Goal: Register for event/course

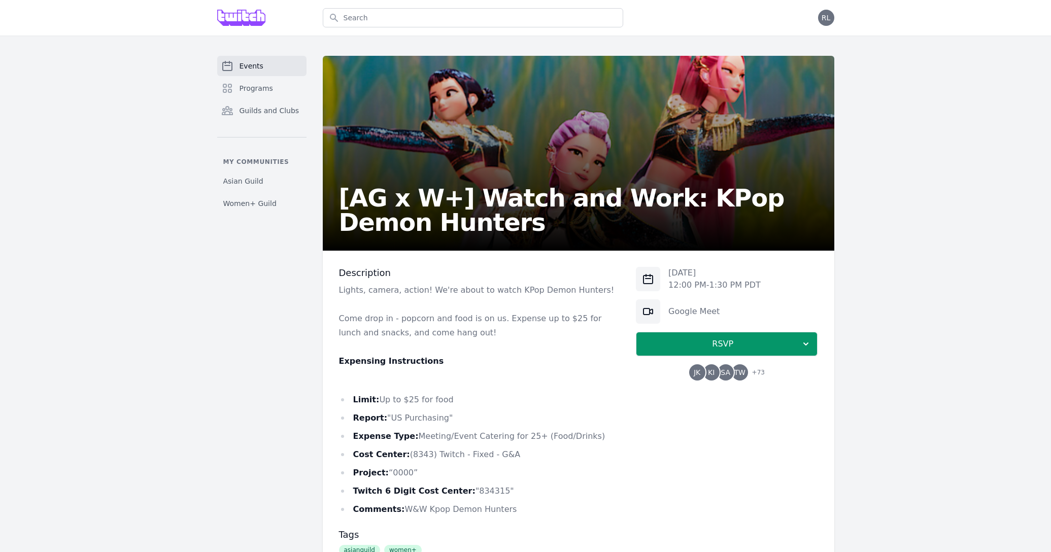
click at [285, 61] on link "Events" at bounding box center [261, 66] width 89 height 20
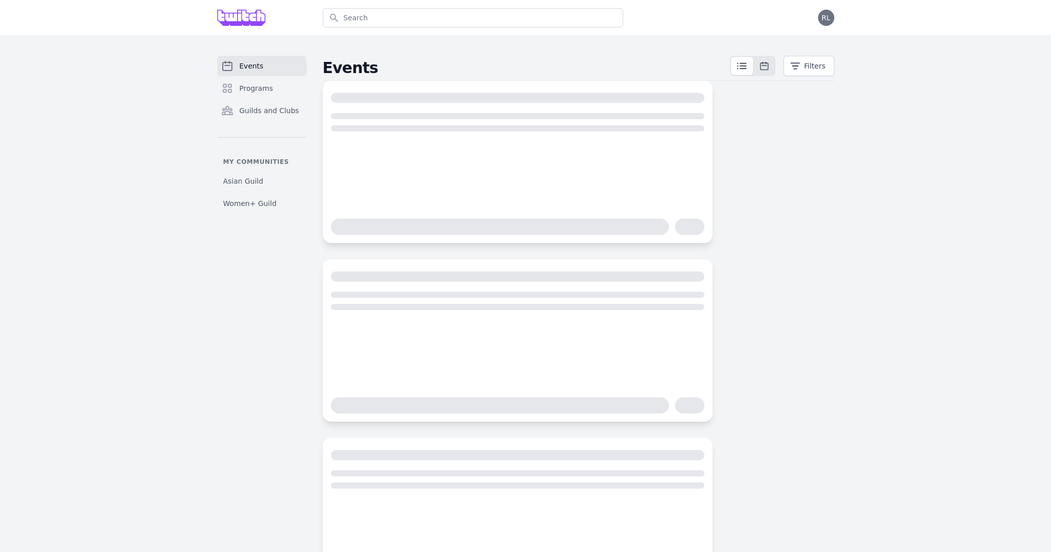
click at [244, 11] on img at bounding box center [241, 18] width 49 height 16
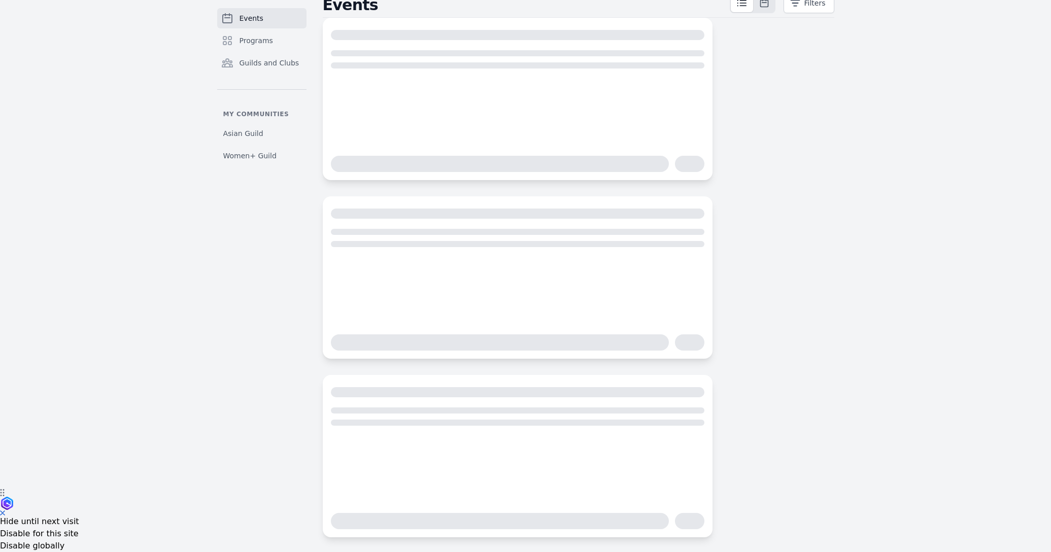
scroll to position [69, 0]
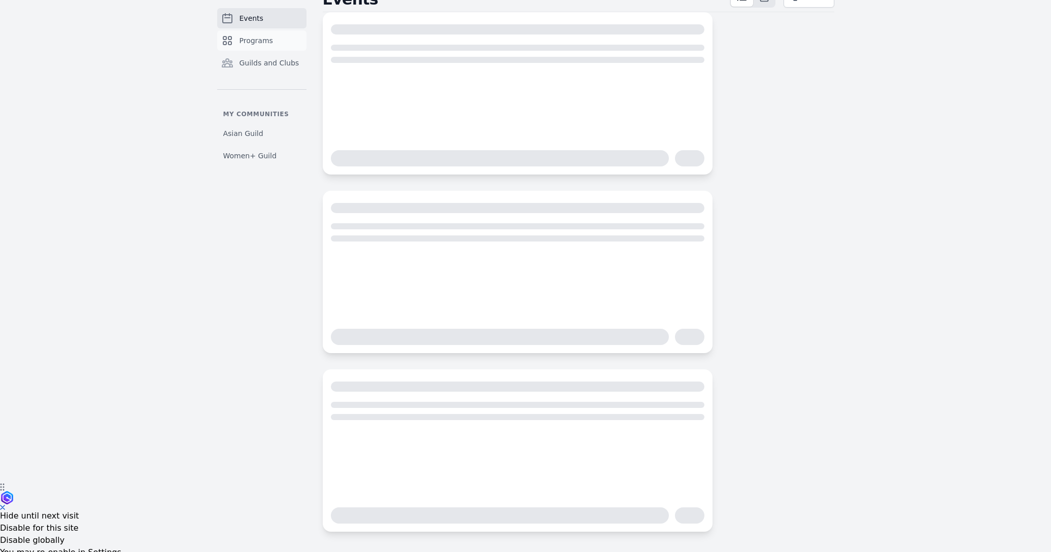
click at [291, 43] on link "Programs" at bounding box center [261, 40] width 89 height 20
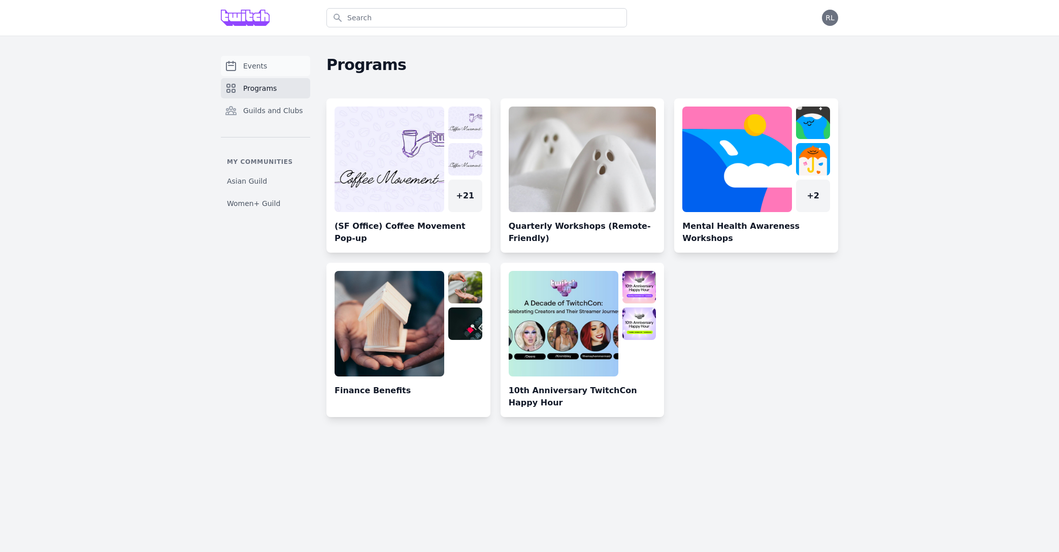
click at [259, 67] on span "Events" at bounding box center [255, 66] width 24 height 10
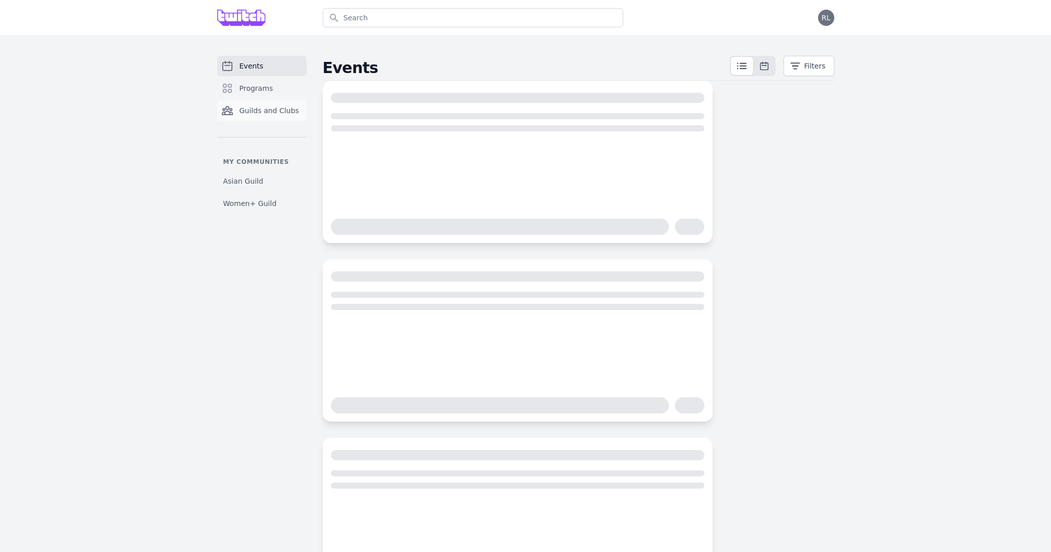
click at [282, 116] on link "Guilds and Clubs" at bounding box center [261, 111] width 89 height 20
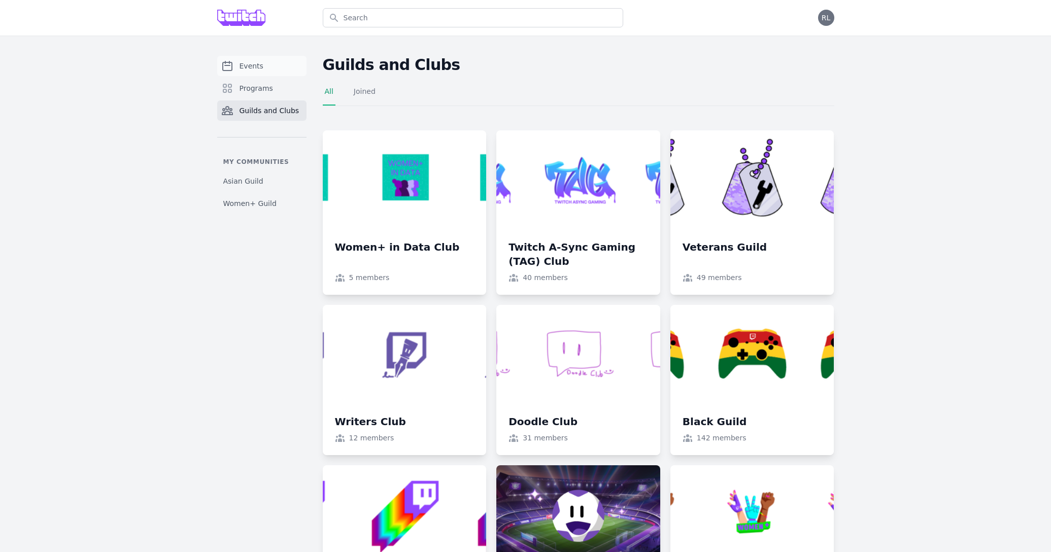
click at [263, 68] on link "Events" at bounding box center [261, 66] width 89 height 20
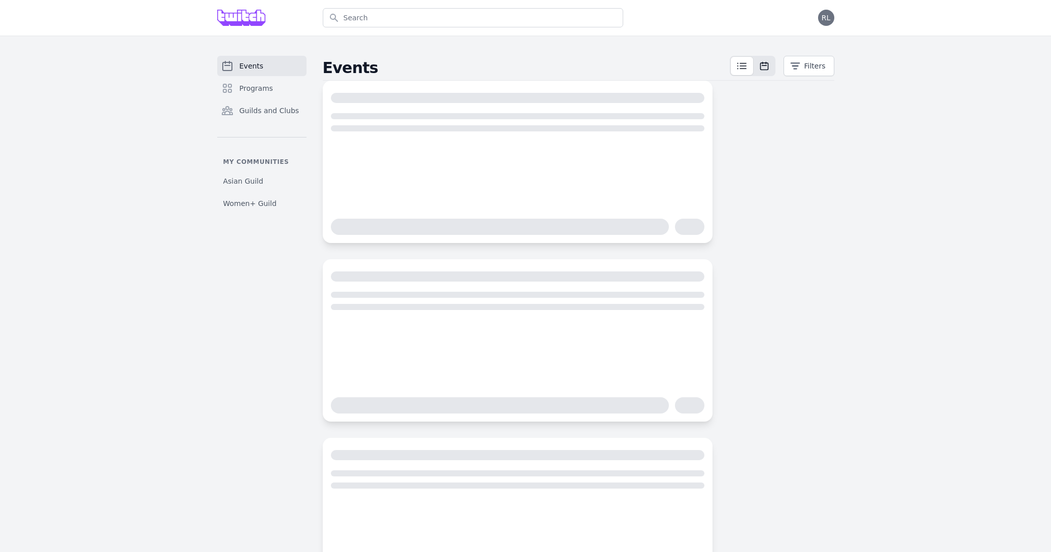
click at [772, 75] on div at bounding box center [753, 66] width 46 height 20
click at [768, 67] on icon at bounding box center [765, 66] width 10 height 10
click at [828, 16] on span "RL" at bounding box center [826, 17] width 9 height 7
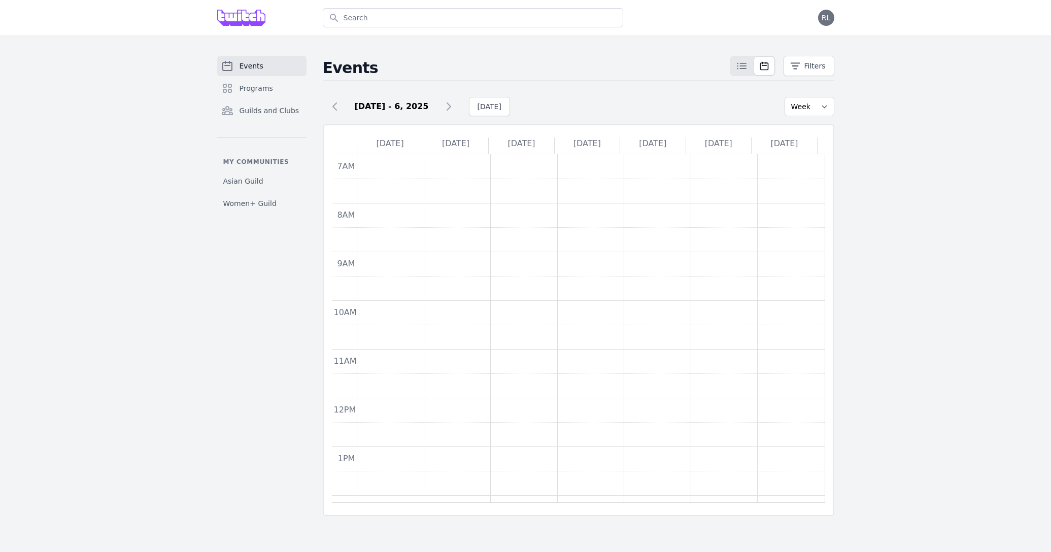
click at [696, 240] on td at bounding box center [591, 239] width 468 height 24
click at [458, 105] on div "Aug 31 - 6, 2025 Today" at bounding box center [554, 106] width 462 height 19
click at [446, 105] on icon at bounding box center [449, 107] width 12 height 12
click at [337, 107] on icon at bounding box center [335, 107] width 12 height 12
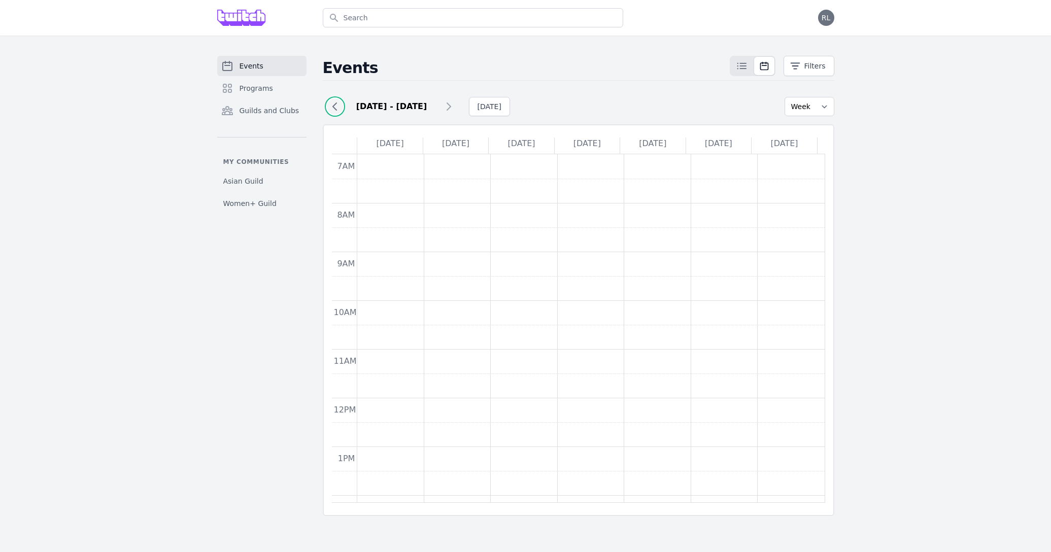
click at [337, 107] on icon at bounding box center [335, 107] width 12 height 12
click at [749, 69] on span at bounding box center [742, 66] width 22 height 18
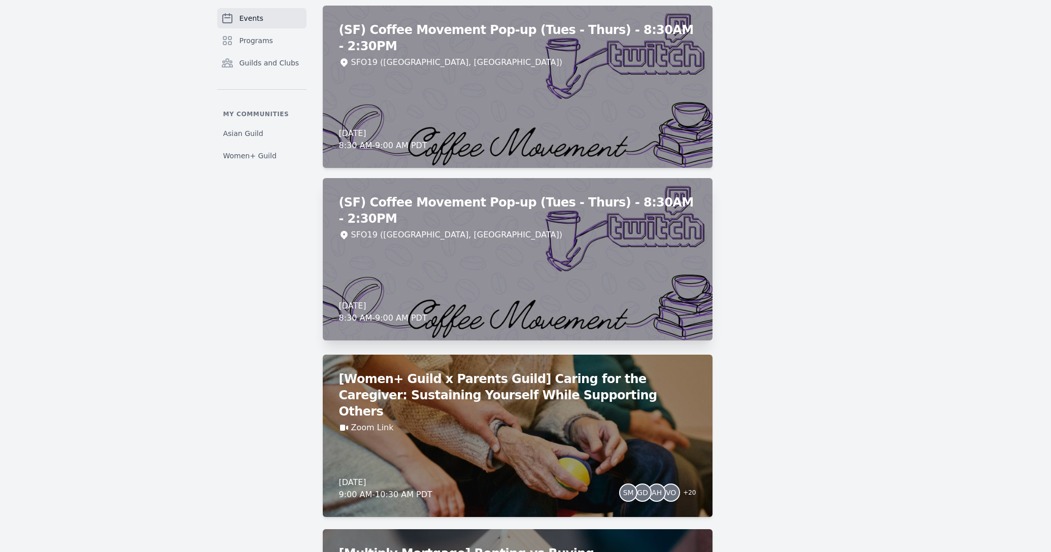
scroll to position [648, 0]
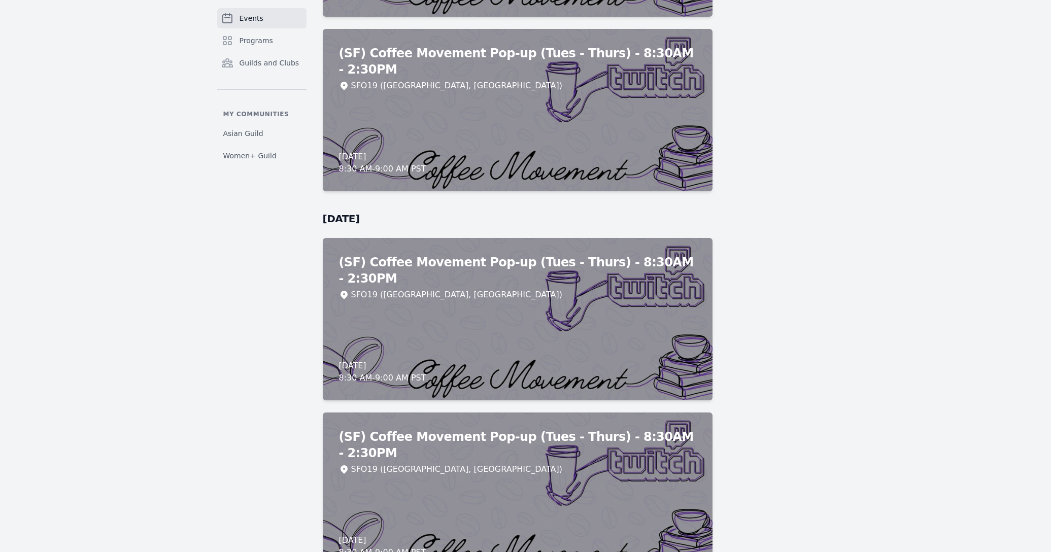
scroll to position [5747, 0]
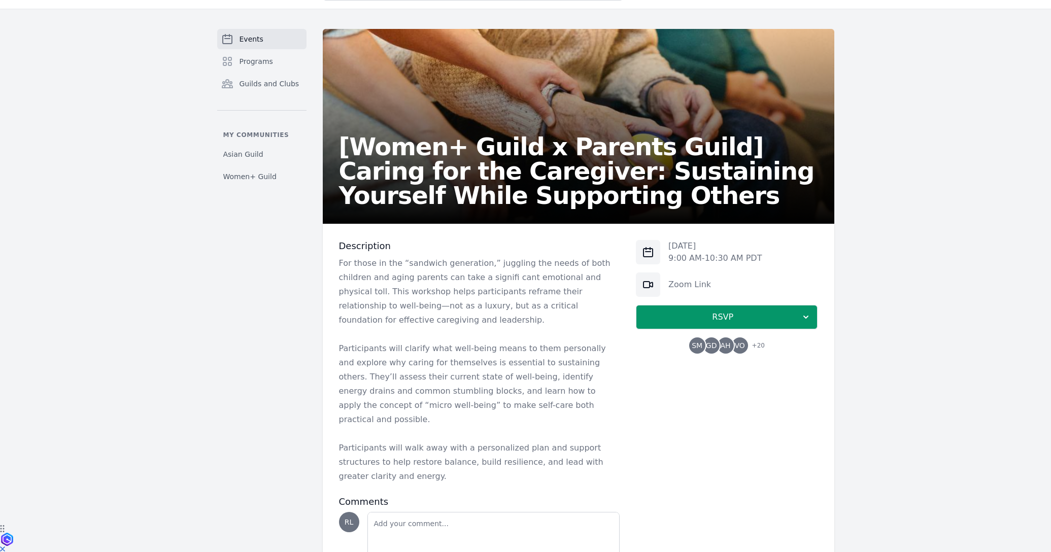
scroll to position [66, 0]
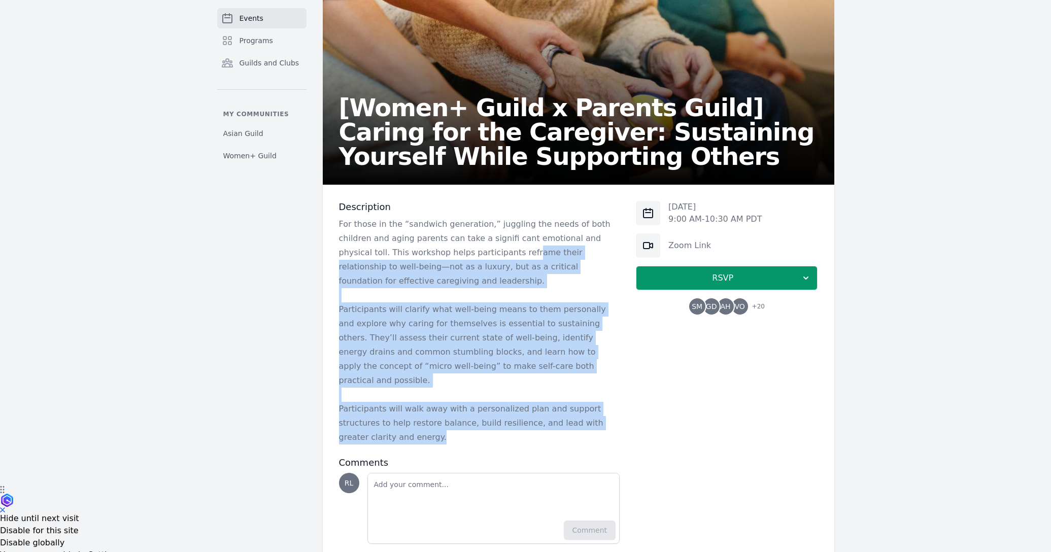
drag, startPoint x: 456, startPoint y: 246, endPoint x: 518, endPoint y: 403, distance: 169.1
click at [518, 403] on div "For those in the “sandwich generation,” juggling the needs of both children and…" at bounding box center [479, 330] width 281 height 227
click at [524, 402] on p "Participants will walk away with a personalized plan and support structures to …" at bounding box center [479, 423] width 281 height 43
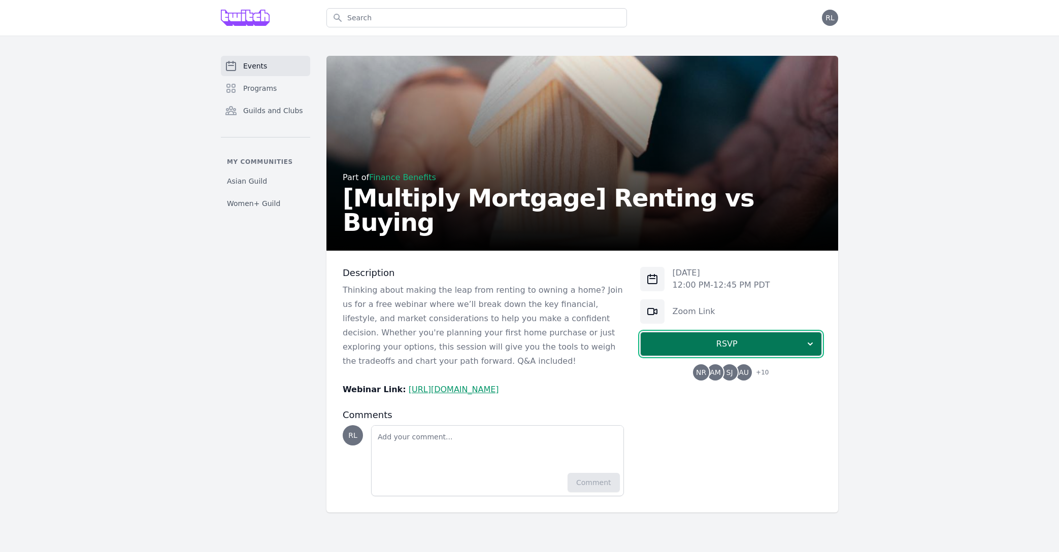
click at [715, 344] on span "RSVP" at bounding box center [727, 344] width 156 height 12
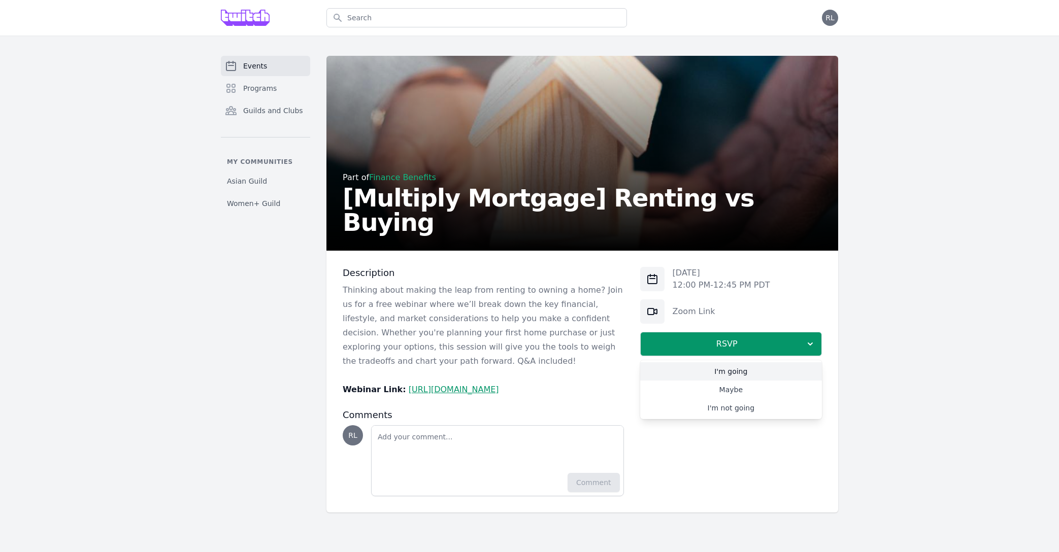
click at [734, 369] on link "I'm going" at bounding box center [731, 371] width 182 height 18
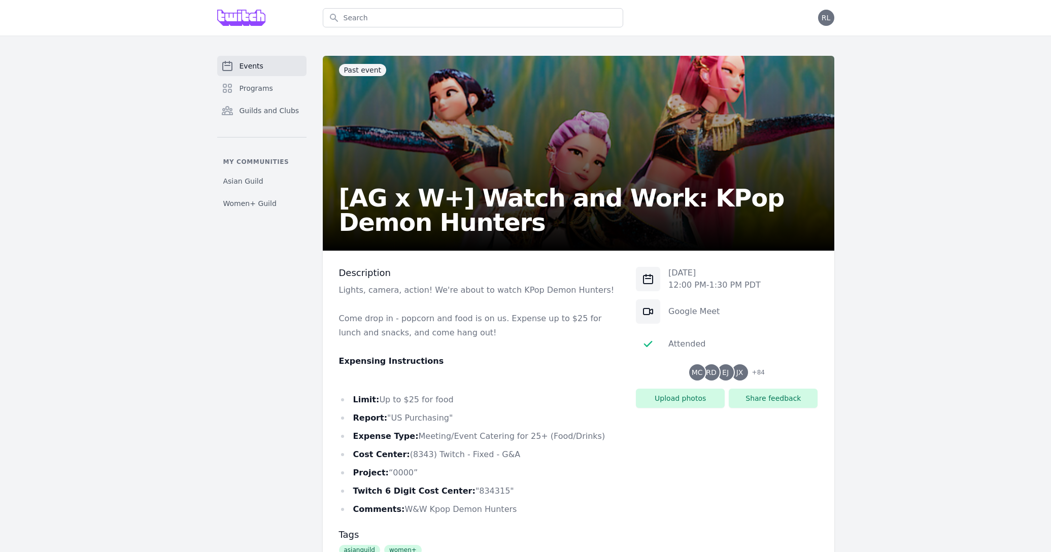
click at [251, 61] on span "Events" at bounding box center [252, 66] width 24 height 10
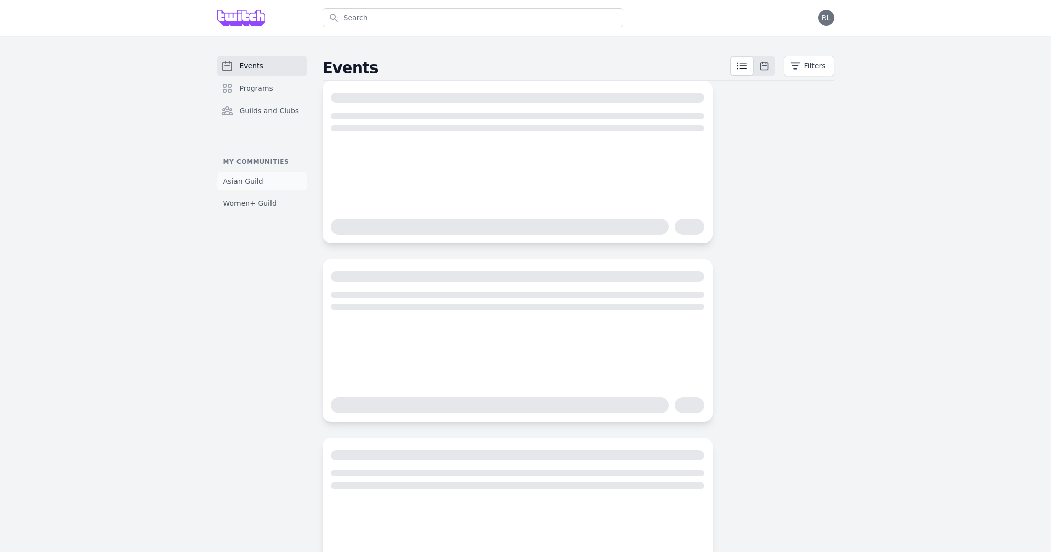
click at [240, 184] on span "Asian Guild" at bounding box center [243, 181] width 40 height 10
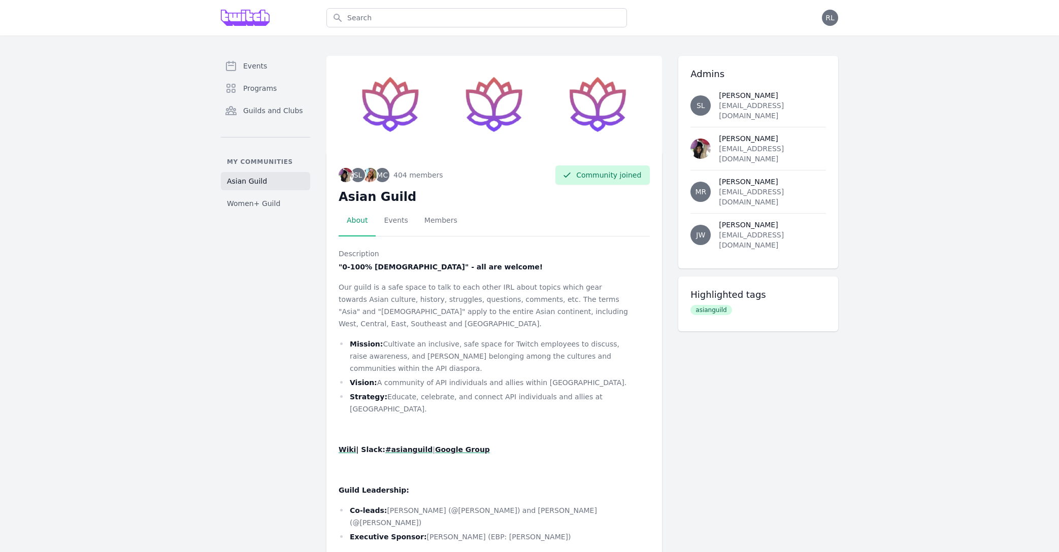
click at [470, 117] on img at bounding box center [494, 104] width 336 height 97
click at [402, 218] on link "Events" at bounding box center [396, 220] width 40 height 31
